Goal: Complete application form: Complete application form

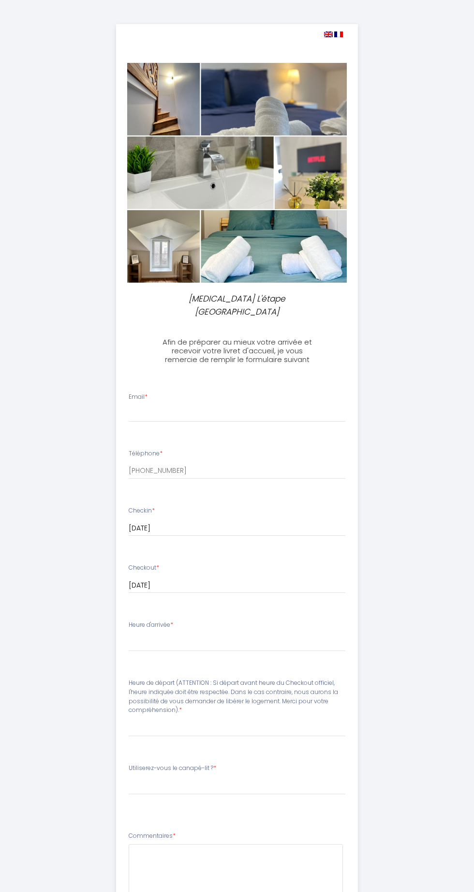
select select
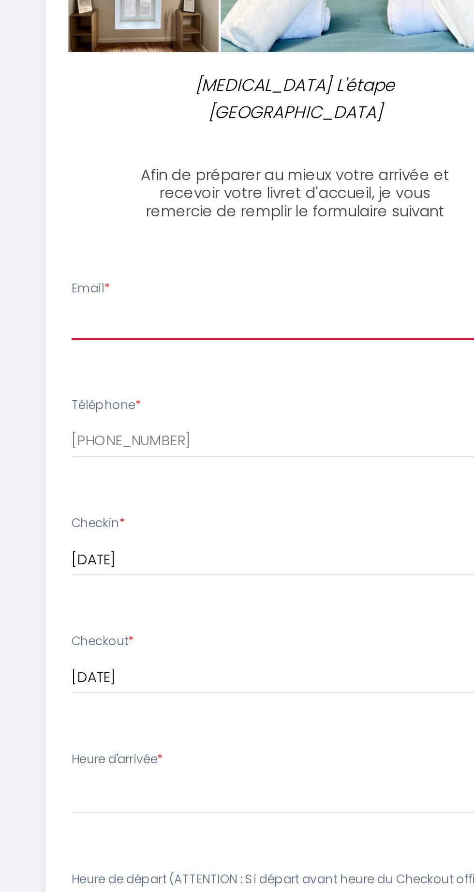
click at [268, 404] on input "Email *" at bounding box center [237, 412] width 217 height 17
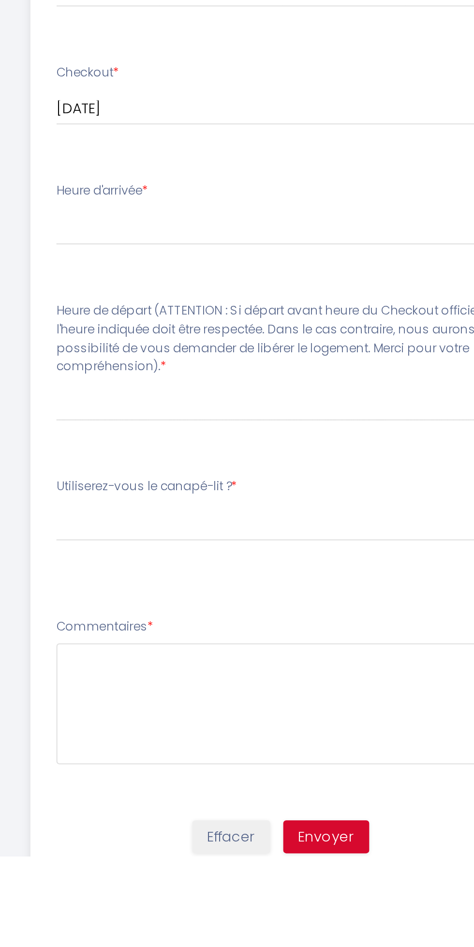
type input "lcatenacci3561@gmail.com"
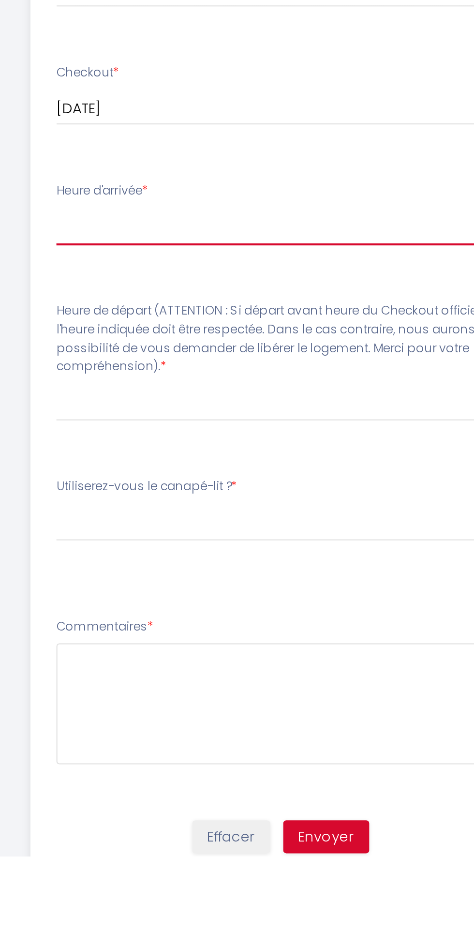
click at [260, 636] on select "16:00 16:30 17:00 17:30 18:00 18:30 19:00 19:30 20:00 20:30 21:00 21:30 22:00 2…" at bounding box center [237, 642] width 217 height 18
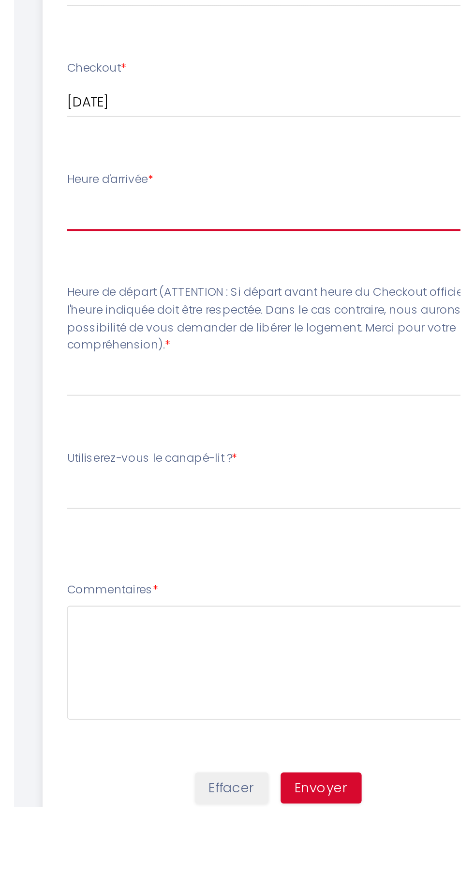
scroll to position [28, 0]
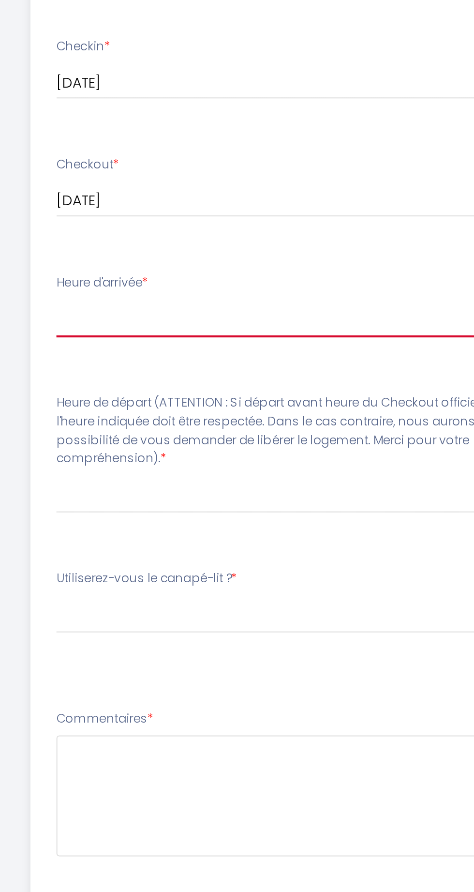
select select "20:30"
click at [276, 669] on label "Heure de départ (ATTENTION : Si départ avant heure du Checkout officiel, l'heur…" at bounding box center [237, 668] width 217 height 36
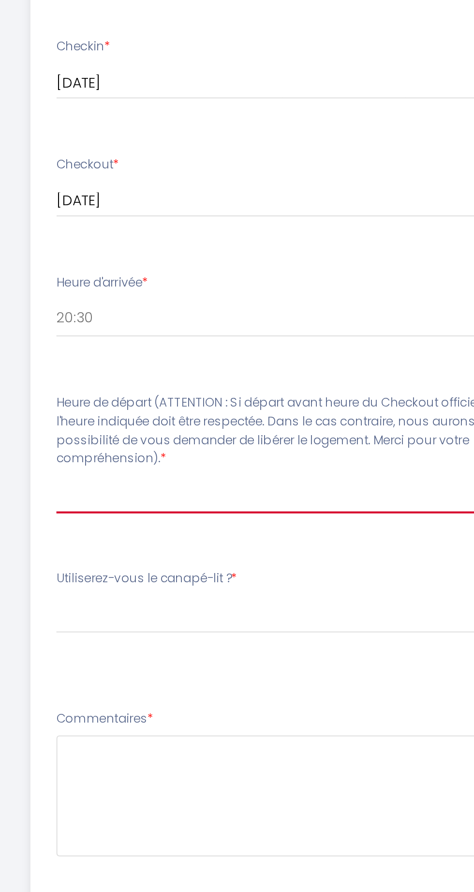
click at [269, 692] on select "00:00 00:30 01:00 01:30 02:00 02:30 03:00 03:30 04:00 04:30 05:00 05:30 06:00 0…" at bounding box center [237, 699] width 217 height 18
select select "10:00"
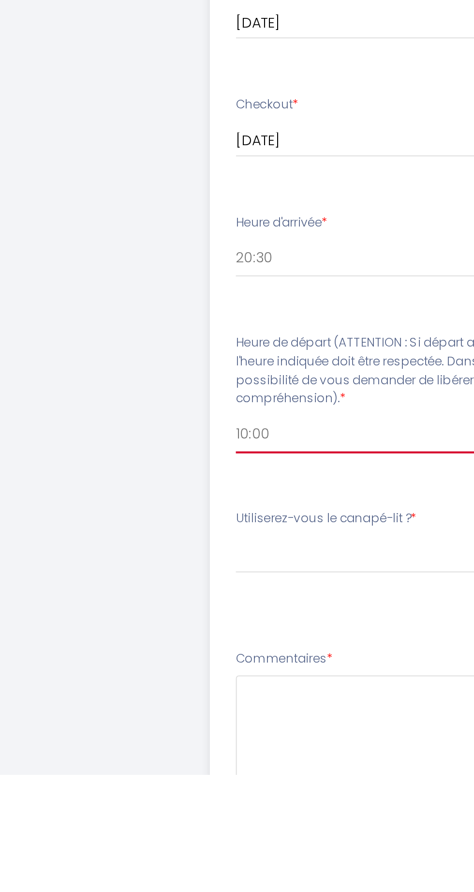
scroll to position [0, 0]
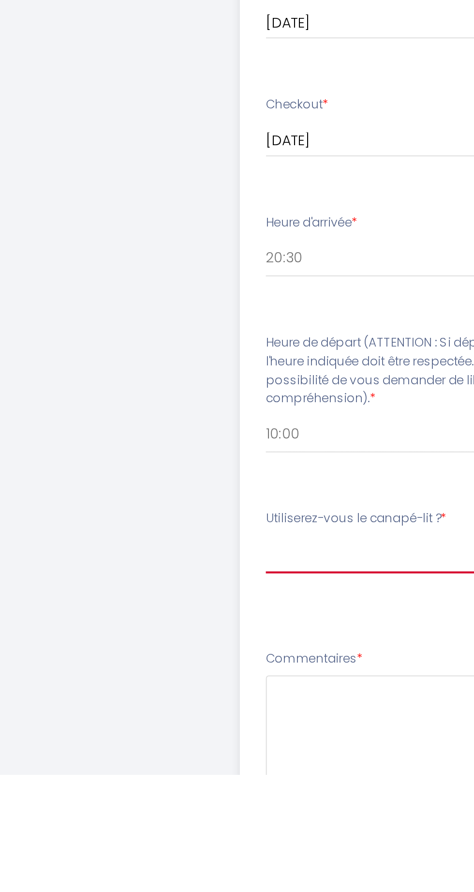
click at [200, 778] on select "Veuillez ChoisirUtiliserez-vous le canapé-lit ? Oui, préparer le canapé-lit Non…" at bounding box center [237, 785] width 217 height 18
select select "Oui, préparer le canapé-lit"
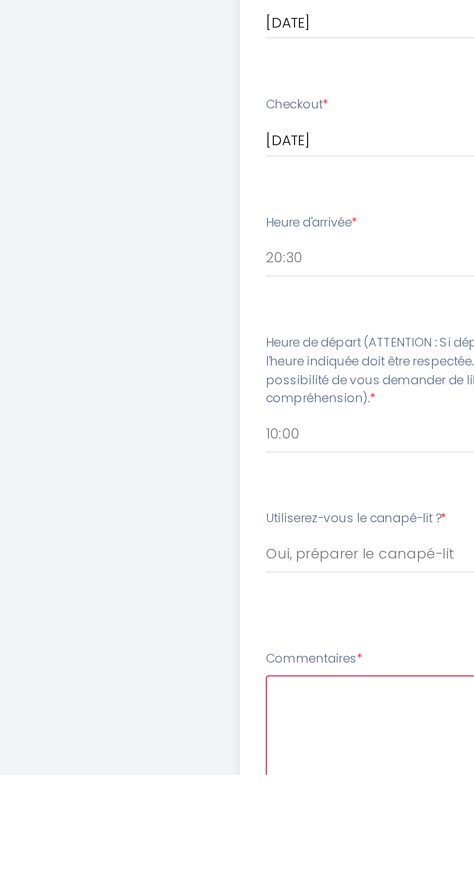
click at [145, 860] on textarea at bounding box center [236, 873] width 214 height 59
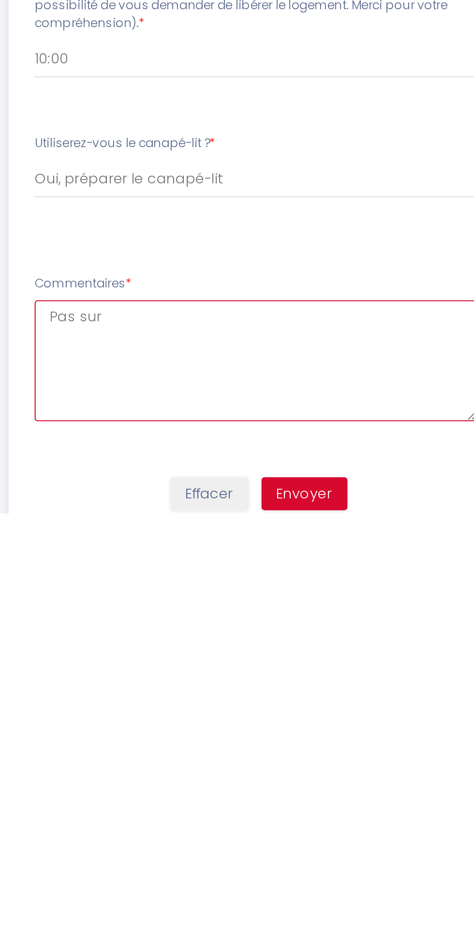
type textarea "Pas sur"
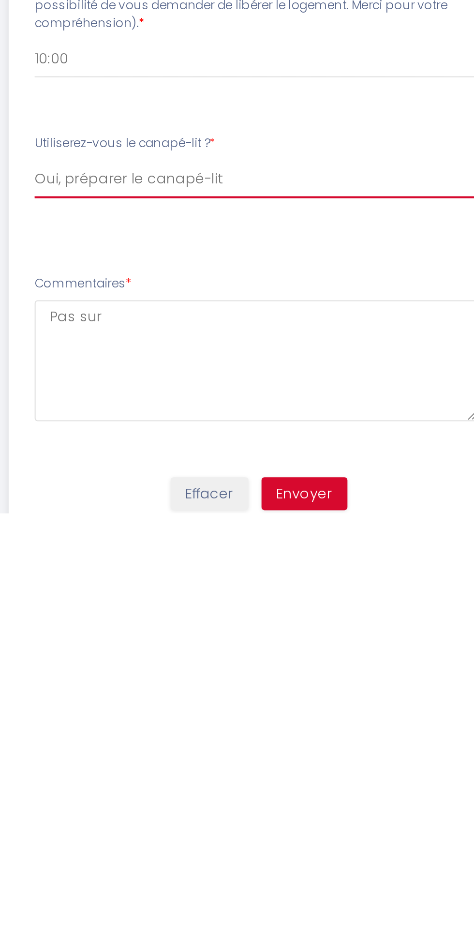
click at [274, 776] on select "Veuillez ChoisirUtiliserez-vous le canapé-lit ? Oui, préparer le canapé-lit Non…" at bounding box center [237, 785] width 217 height 18
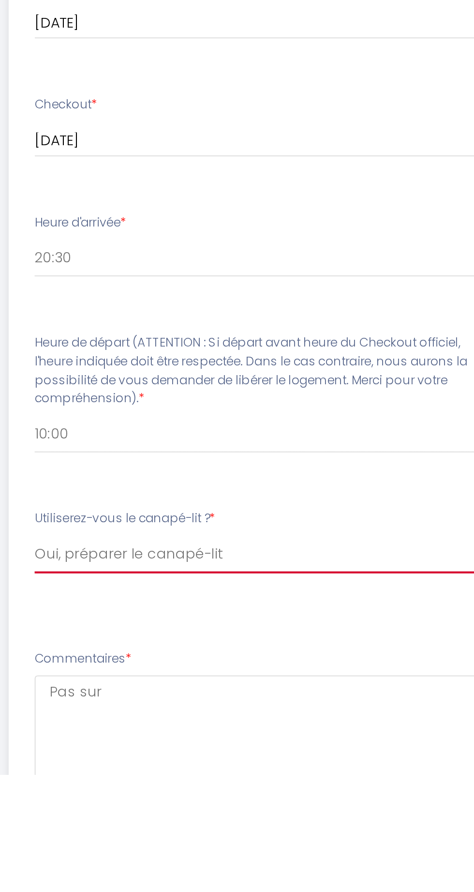
select select "Non, pas besoin"
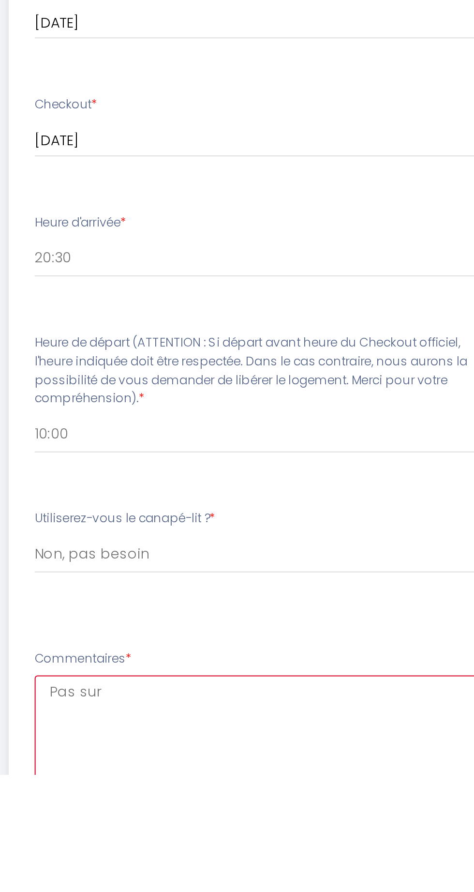
click at [237, 867] on textarea "Pas sur" at bounding box center [236, 873] width 214 height 59
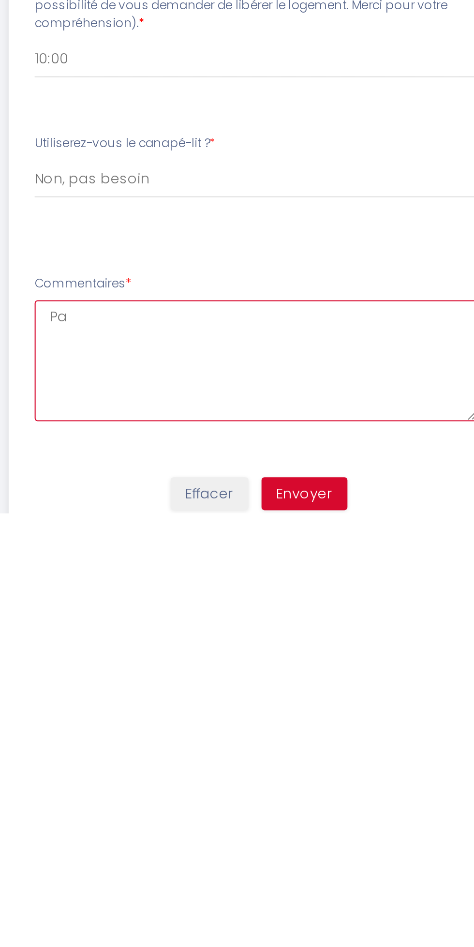
type textarea "P"
click at [298, 870] on textarea "Avec mon fils j ai besoin d un lit pour nous deux" at bounding box center [236, 873] width 214 height 59
click at [319, 849] on textarea "Avec mon fils j ai besoin d un lit pour nous deux" at bounding box center [236, 873] width 214 height 59
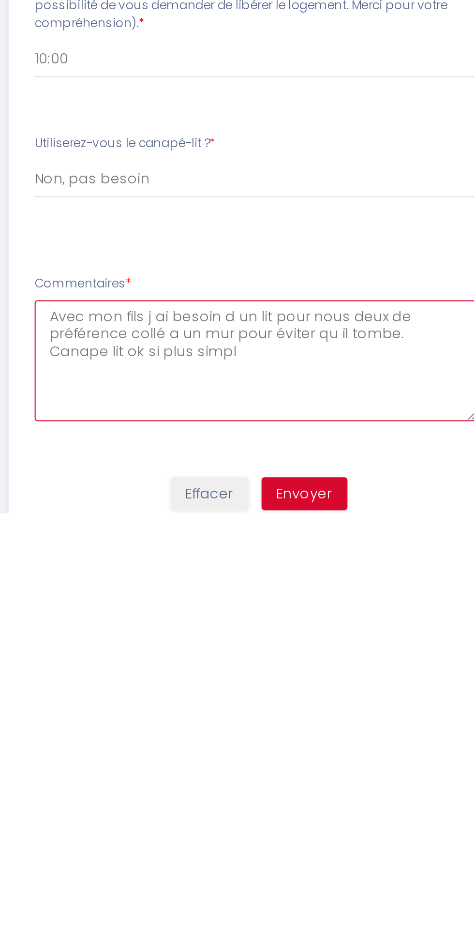
type textarea "Avec mon fils j ai besoin d un lit pour nous deux de préférence collé a un mur …"
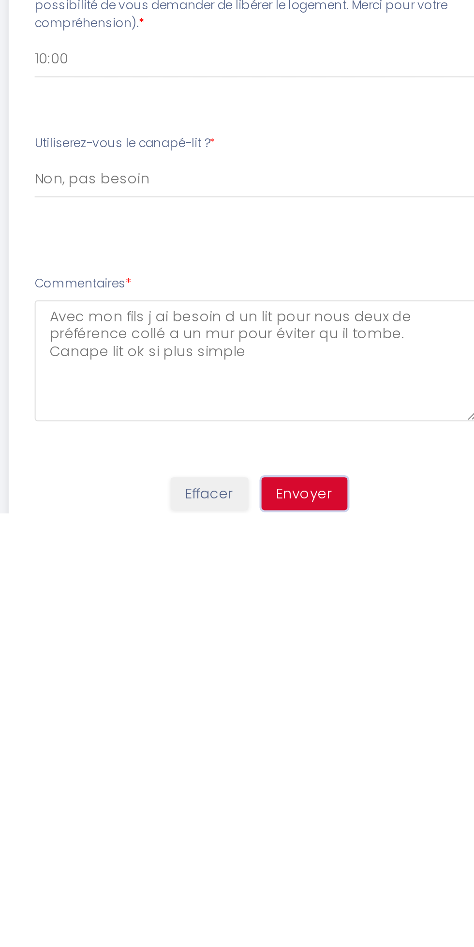
click at [276, 891] on button "Envoyer" at bounding box center [259, 937] width 42 height 16
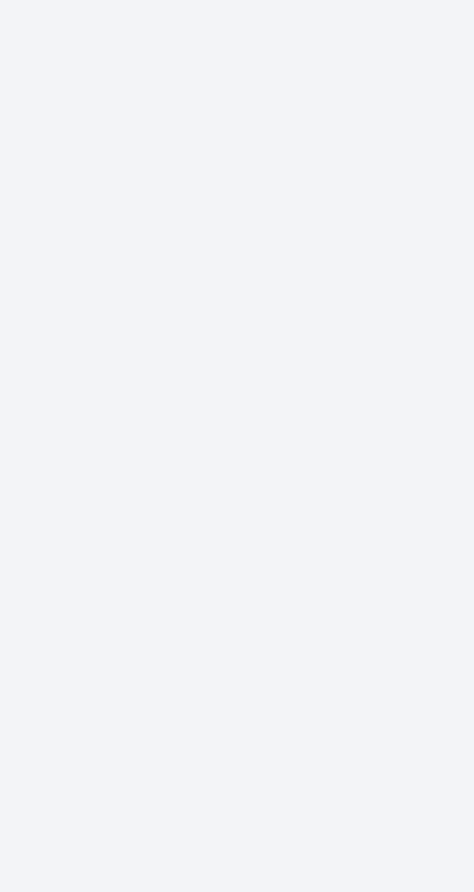
select select "20:30"
select select "10:00"
select select "Non, pas besoin"
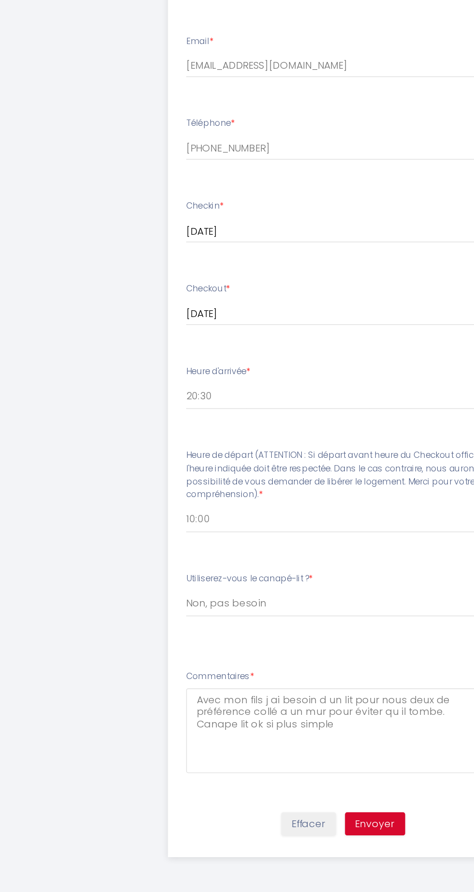
scroll to position [107, 0]
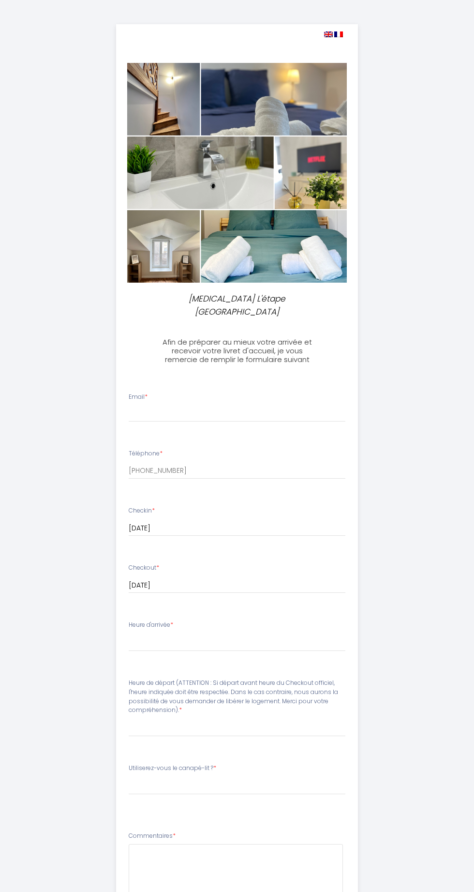
select select
